Goal: Task Accomplishment & Management: Manage account settings

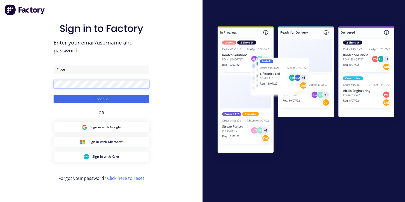
click at [54, 95] on button "Continue" at bounding box center [102, 99] width 96 height 8
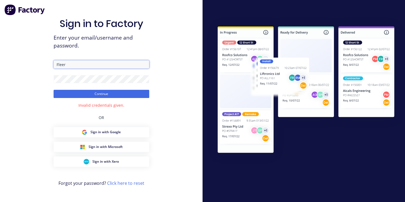
click at [138, 64] on input "Fleer" at bounding box center [102, 64] width 96 height 8
type input "F"
type input "mark@toolchromecompany.com.au"
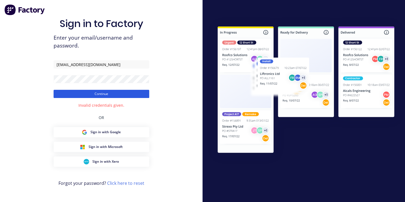
click at [100, 94] on button "Continue" at bounding box center [102, 94] width 96 height 8
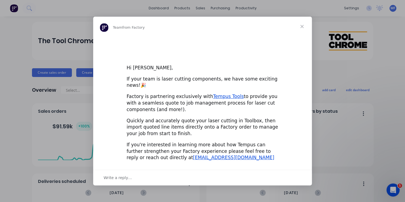
click at [301, 29] on span "Close" at bounding box center [302, 27] width 20 height 20
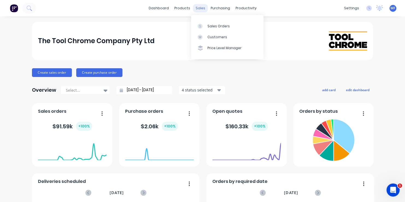
click at [195, 7] on div "sales" at bounding box center [200, 8] width 15 height 8
click at [205, 21] on link "Sales Orders" at bounding box center [227, 25] width 72 height 11
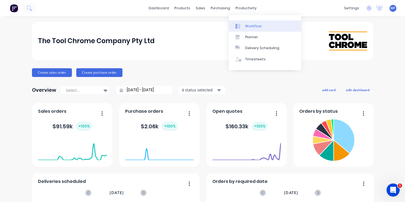
click at [251, 26] on div "Workflow" at bounding box center [253, 26] width 16 height 5
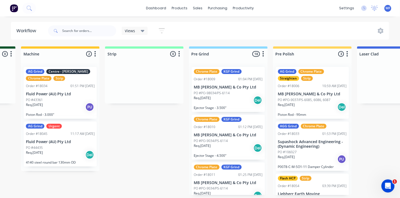
scroll to position [0, 329]
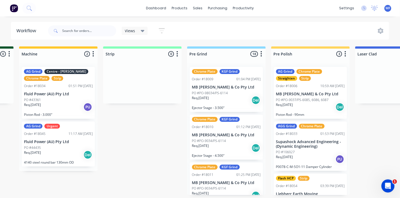
click at [388, 8] on span "MF" at bounding box center [388, 8] width 5 height 5
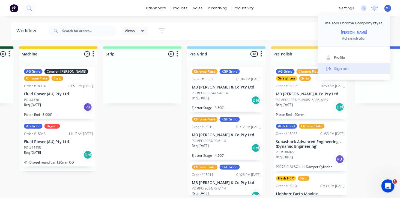
click at [337, 67] on div "Sign out" at bounding box center [341, 68] width 15 height 5
